Goal: Ask a question

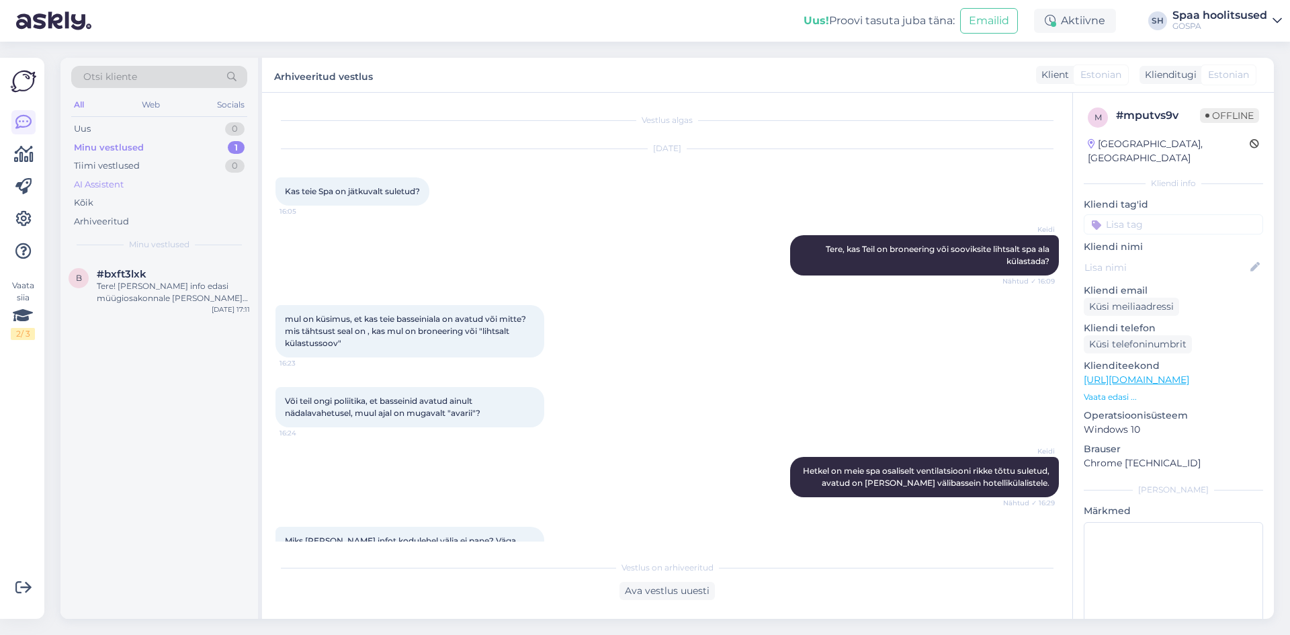
scroll to position [122, 0]
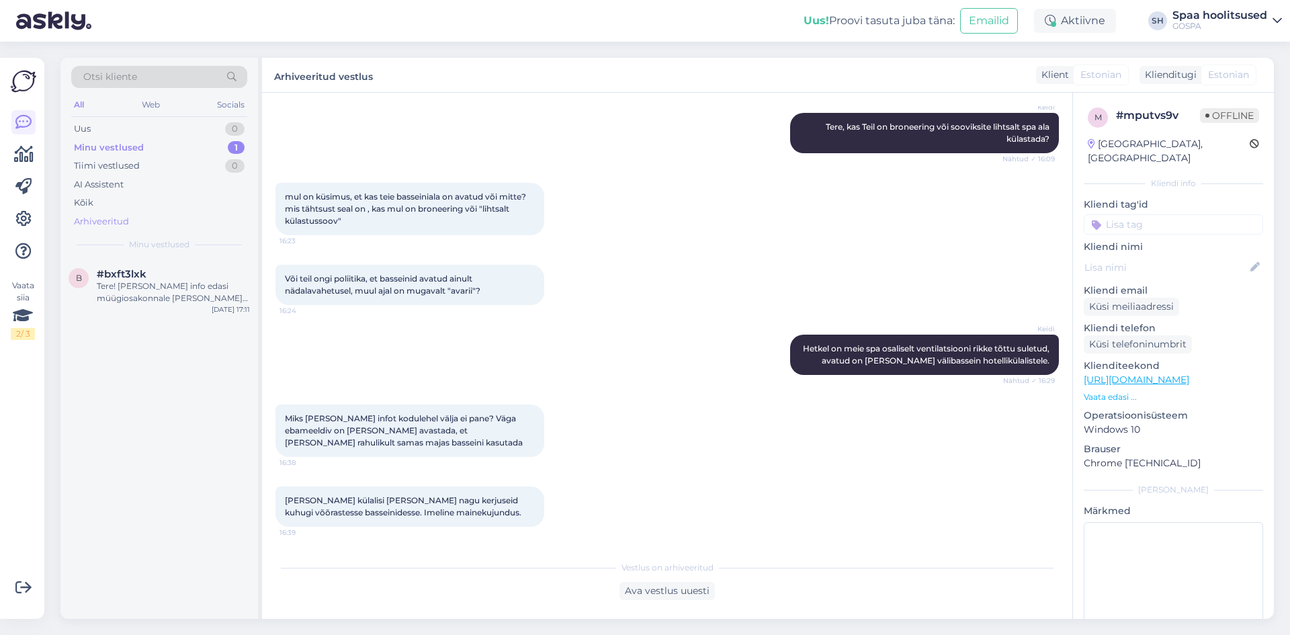
click at [122, 221] on div "Arhiveeritud" at bounding box center [101, 221] width 55 height 13
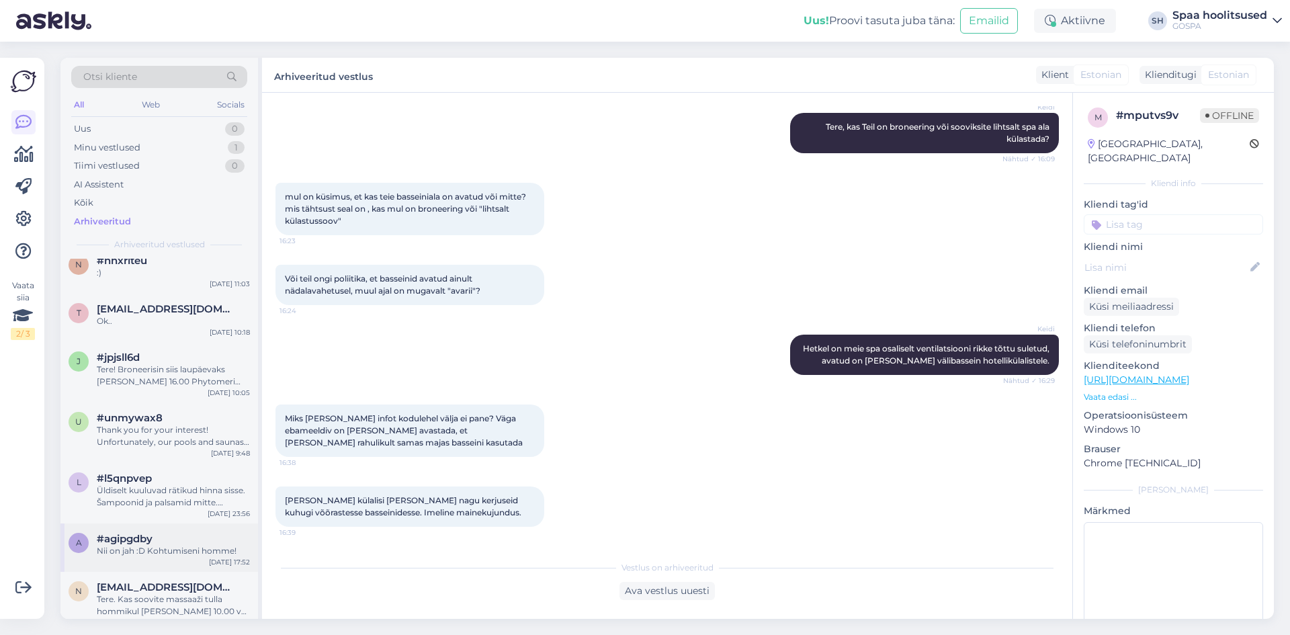
scroll to position [1142, 0]
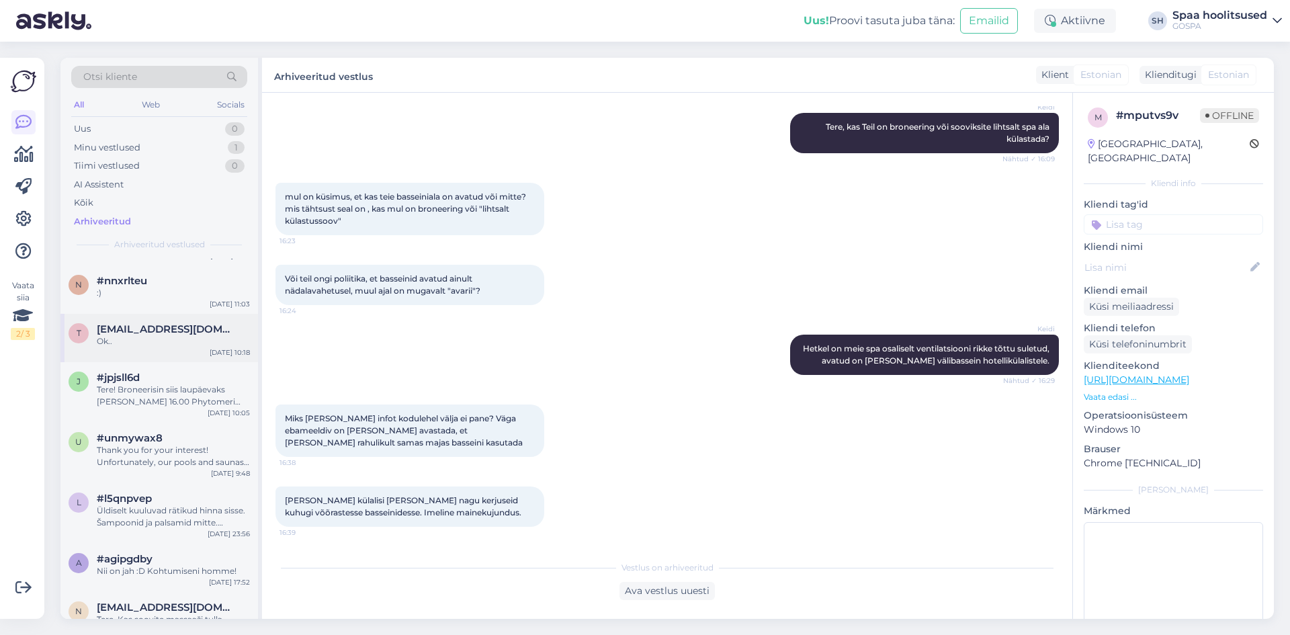
click at [172, 349] on div "t [EMAIL_ADDRESS][DOMAIN_NAME] Ok.. [DATE] 10:18" at bounding box center [158, 338] width 197 height 48
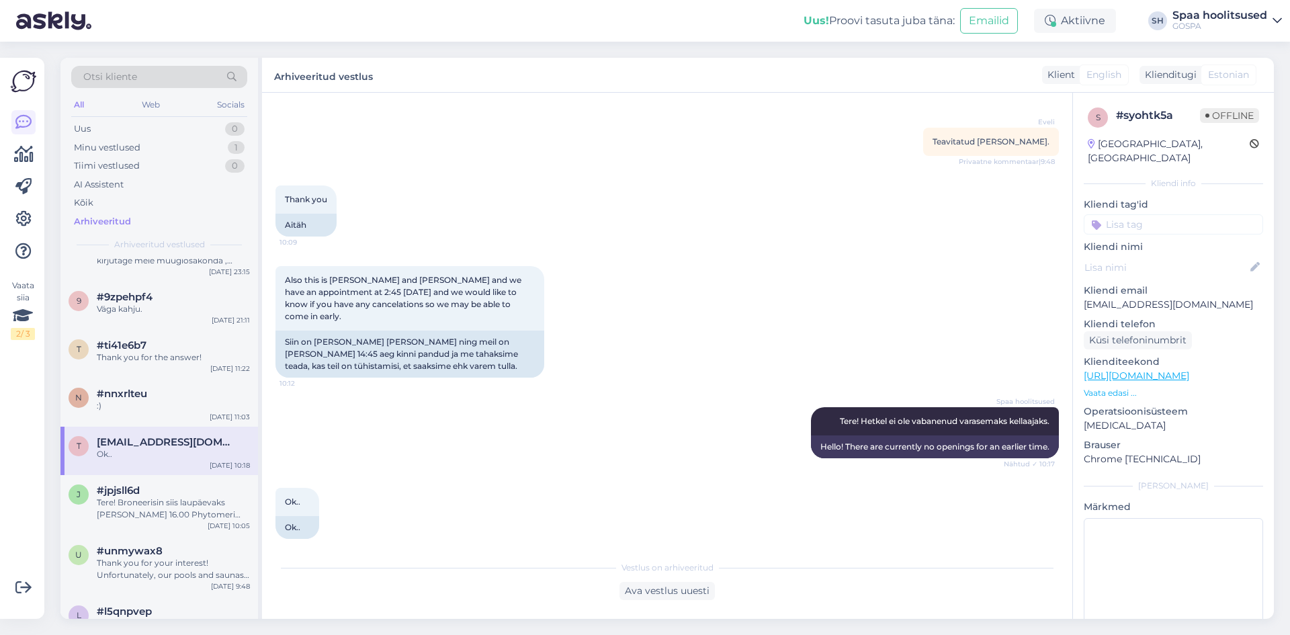
scroll to position [1008, 0]
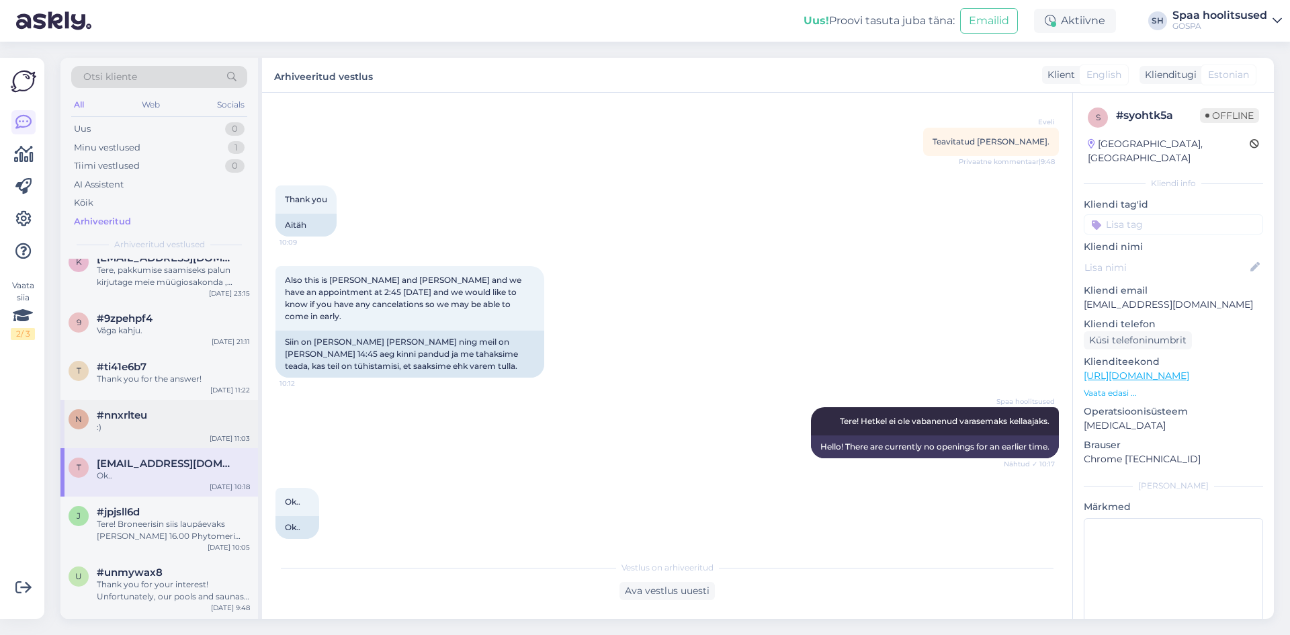
click at [169, 430] on div ":)" at bounding box center [173, 427] width 153 height 12
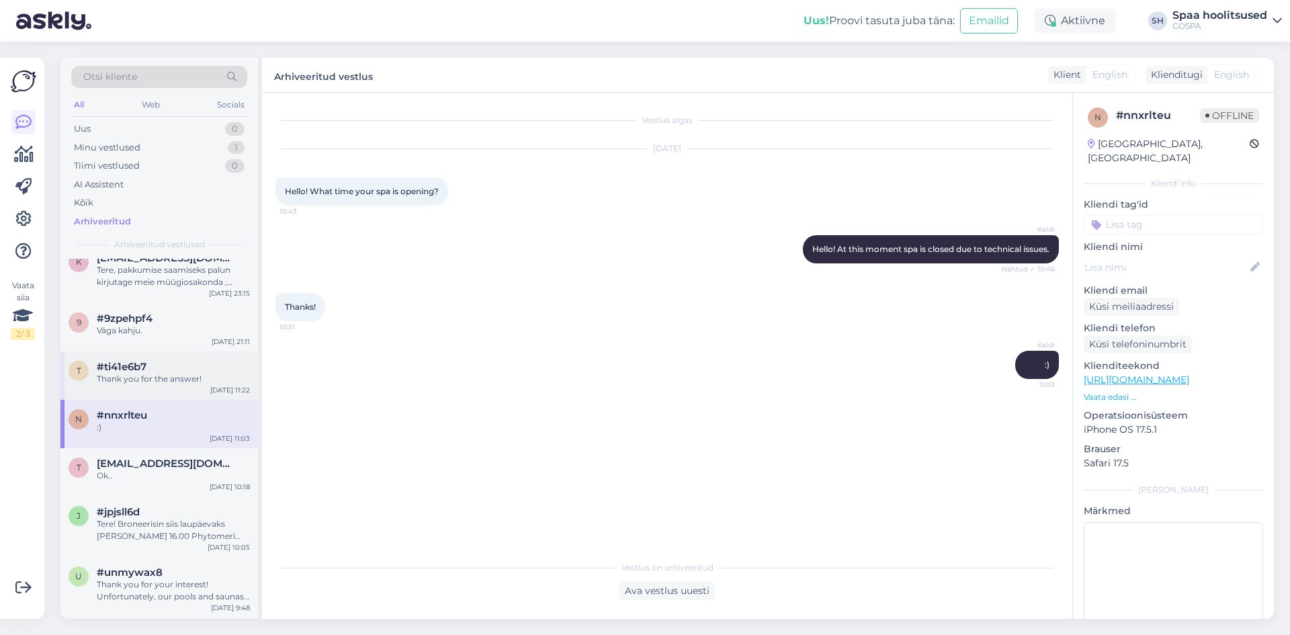
click at [168, 374] on div "Thank you for the answer!" at bounding box center [173, 379] width 153 height 12
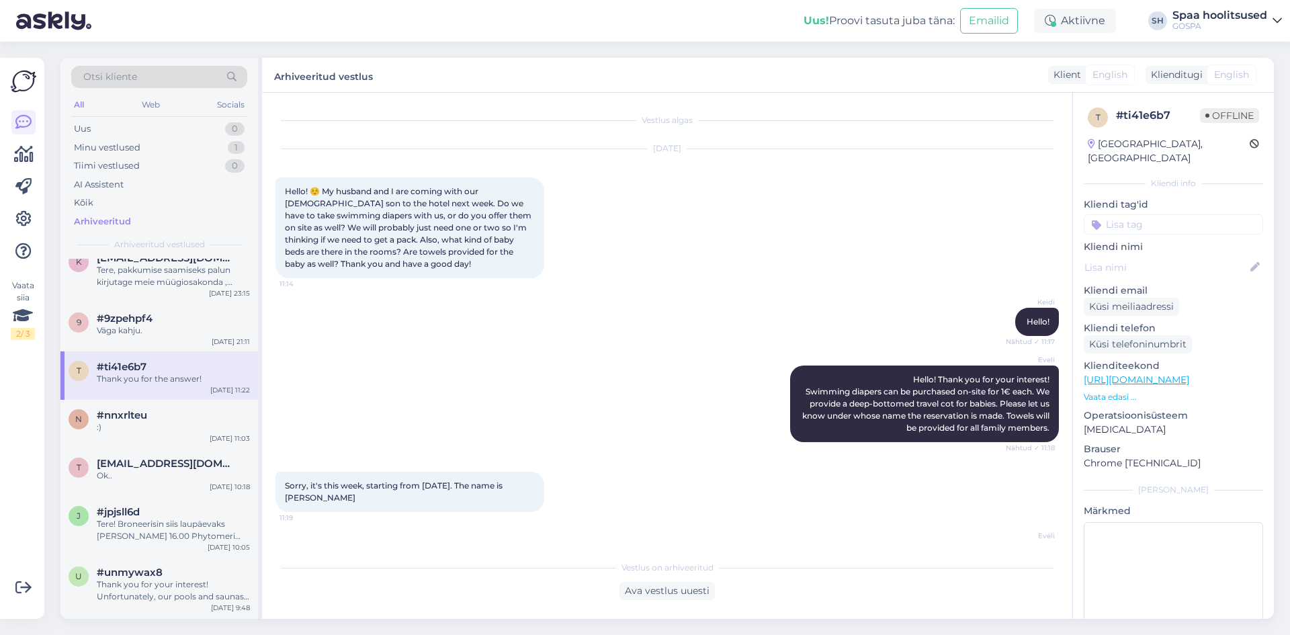
scroll to position [113, 0]
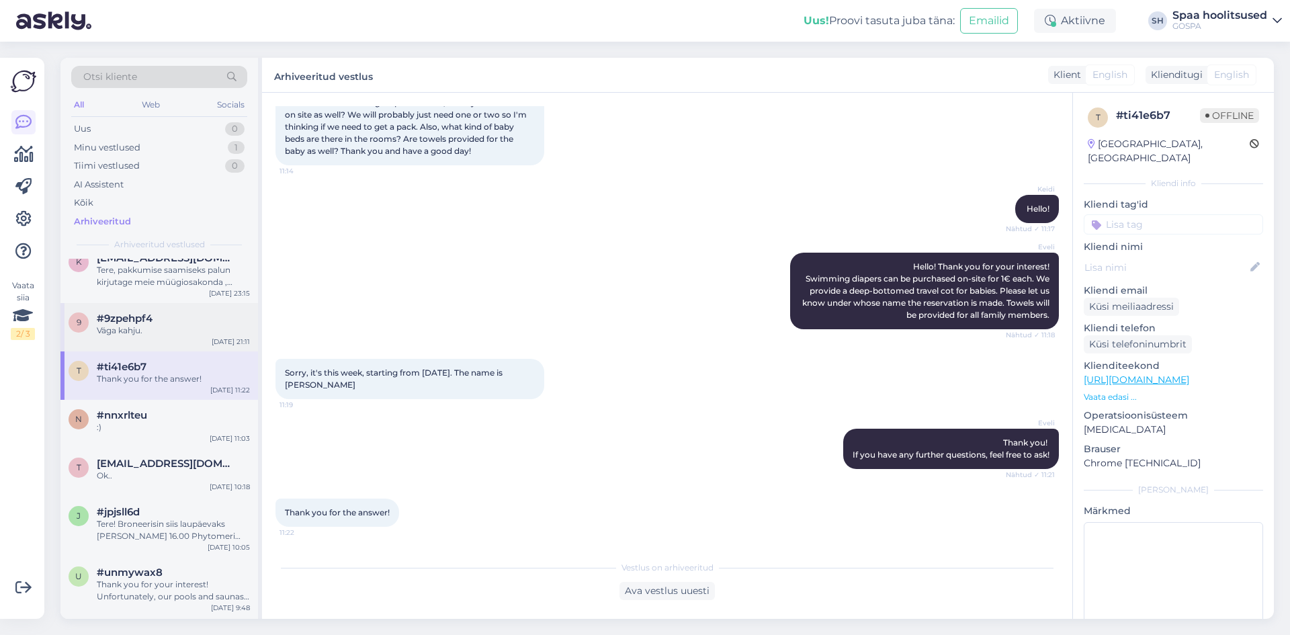
click at [173, 333] on div "Väga kahju." at bounding box center [173, 330] width 153 height 12
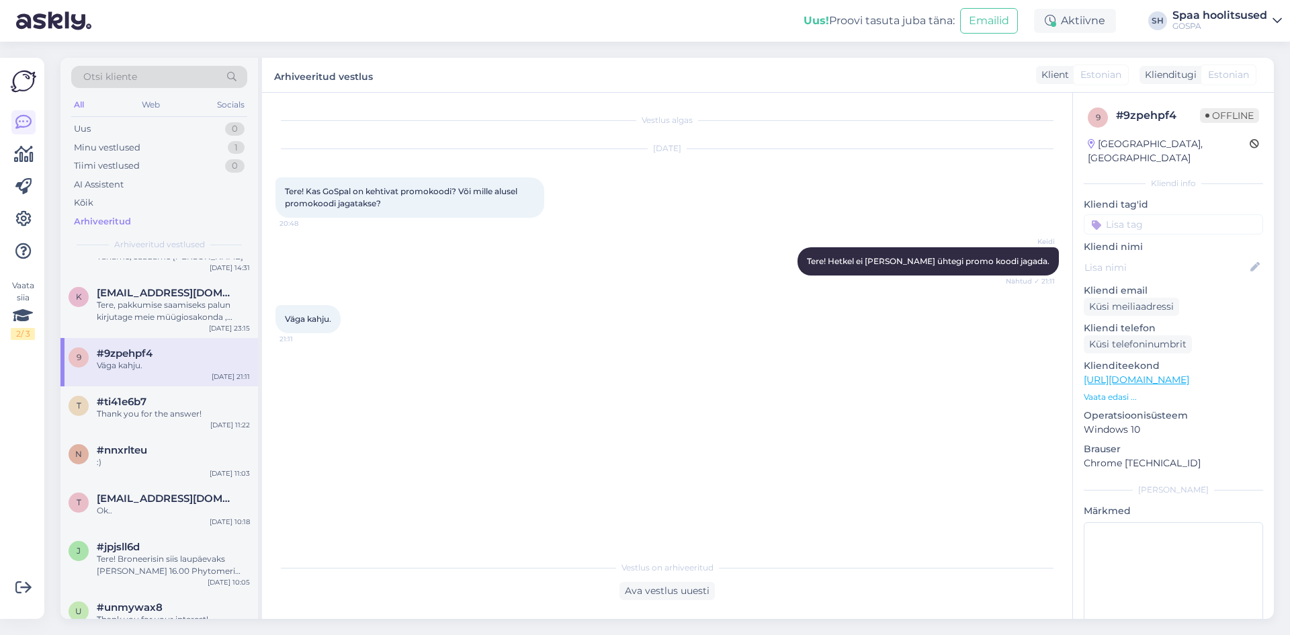
scroll to position [940, 0]
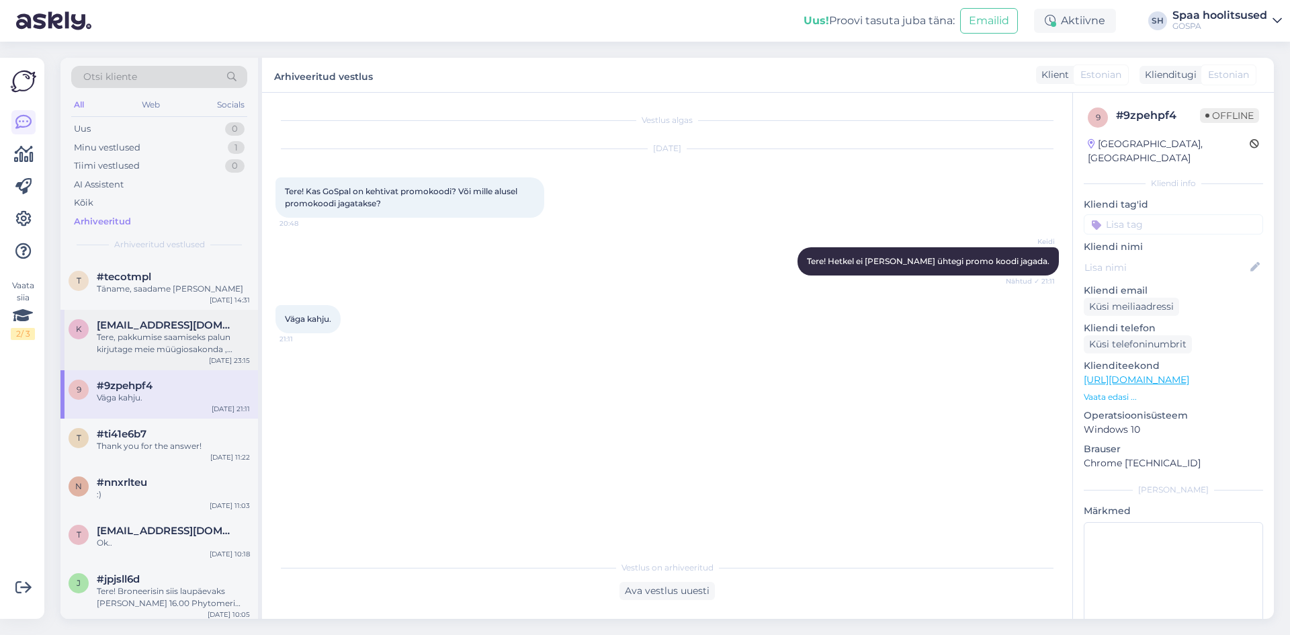
click at [144, 345] on div "Tere, pakkumise saamiseks palun kirjutage meie müügiosakonda ,[EMAIL_ADDRESS][D…" at bounding box center [173, 343] width 153 height 24
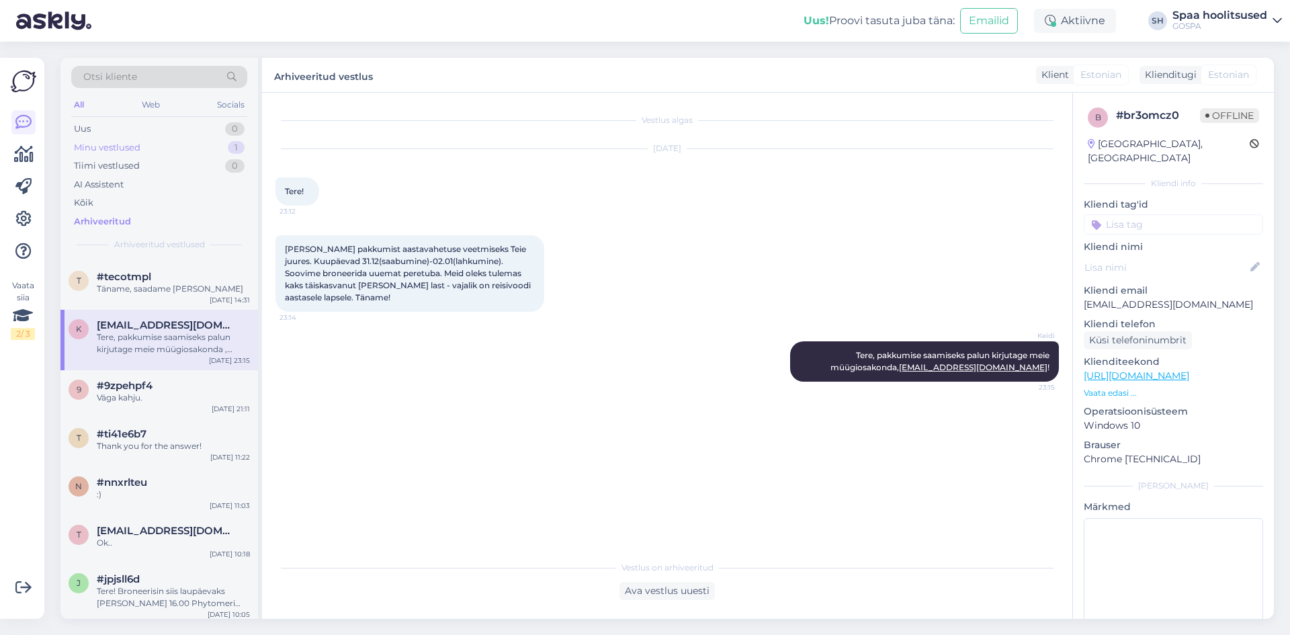
click at [128, 147] on div "Minu vestlused" at bounding box center [107, 147] width 67 height 13
